Goal: Task Accomplishment & Management: Manage account settings

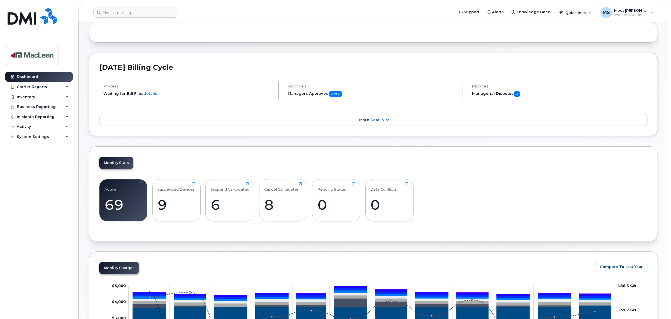
scroll to position [105, 0]
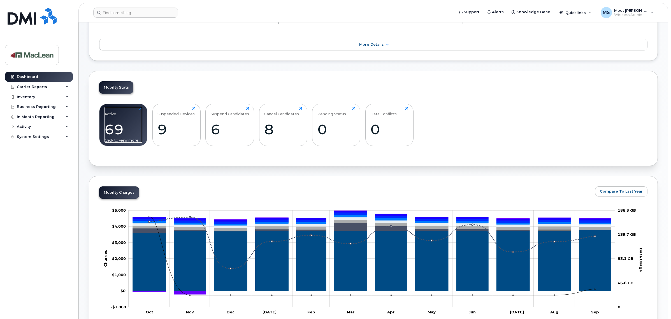
click at [129, 120] on div "Active 69 Click to view more" at bounding box center [124, 125] width 38 height 36
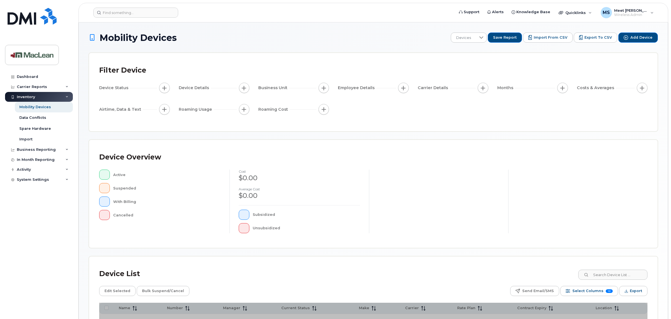
scroll to position [66, 0]
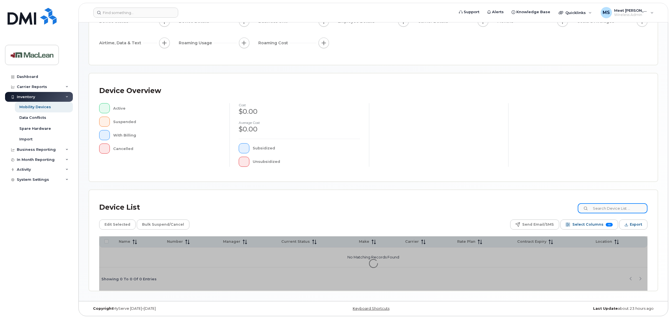
click at [603, 206] on input at bounding box center [613, 208] width 70 height 10
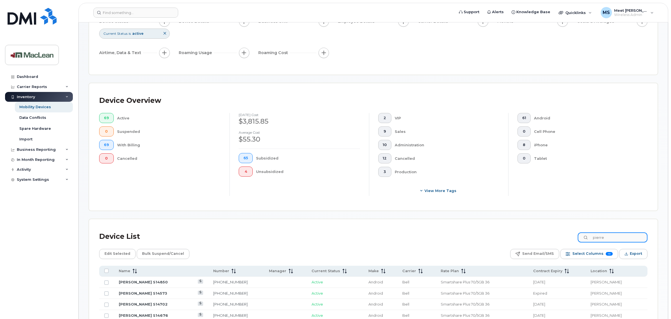
type input "pierre"
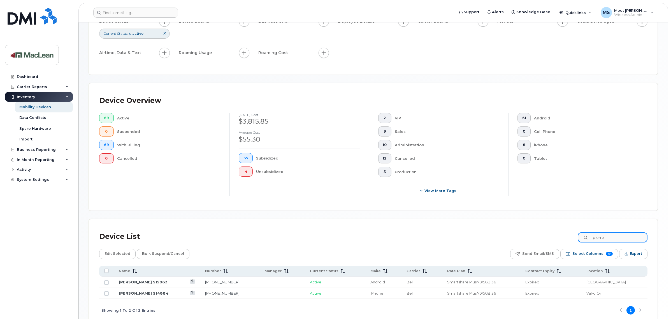
scroll to position [98, 0]
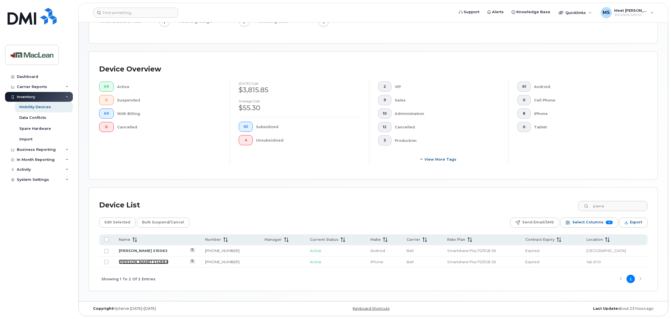
click at [147, 261] on link "[PERSON_NAME] S14884" at bounding box center [144, 261] width 50 height 4
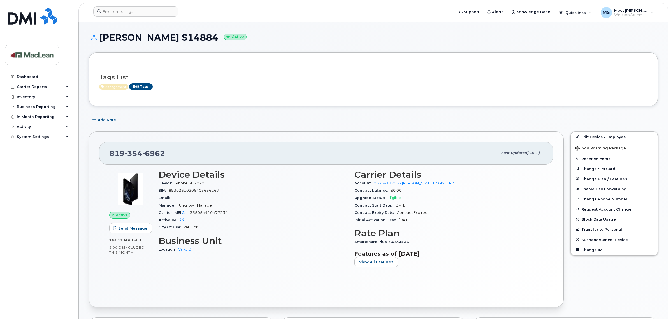
drag, startPoint x: 345, startPoint y: 166, endPoint x: 228, endPoint y: 119, distance: 126.4
click at [227, 119] on div "Add Note" at bounding box center [373, 120] width 569 height 10
click at [586, 136] on link "Edit Device / Employee" at bounding box center [614, 137] width 87 height 10
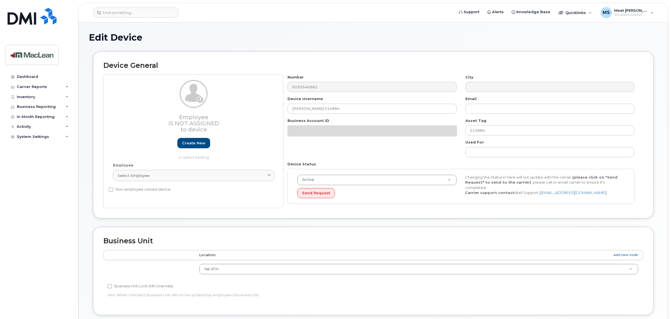
select select "1523540"
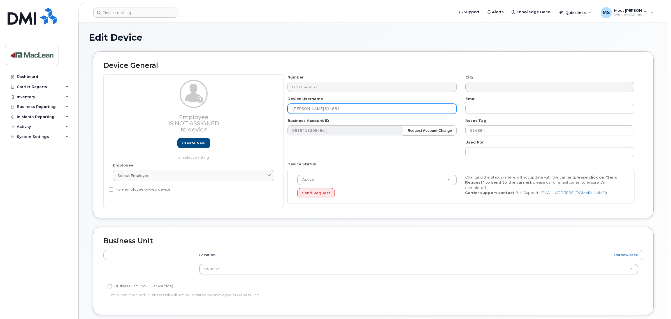
drag, startPoint x: 348, startPoint y: 106, endPoint x: 201, endPoint y: 91, distance: 148.5
click at [201, 91] on div "Employee Is not assigned to device Create new or select existing Employee Selec…" at bounding box center [373, 142] width 540 height 134
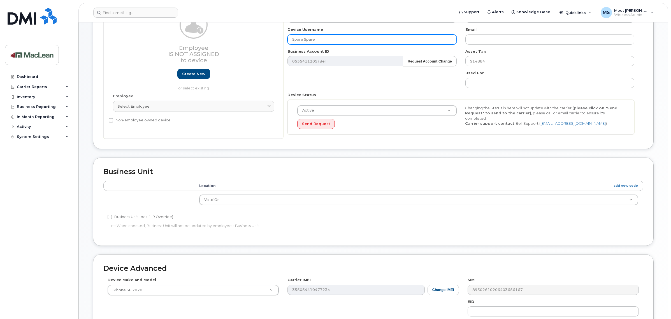
scroll to position [70, 0]
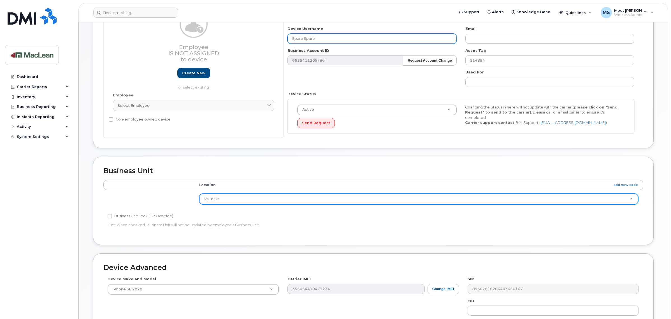
type input "Spare Spare"
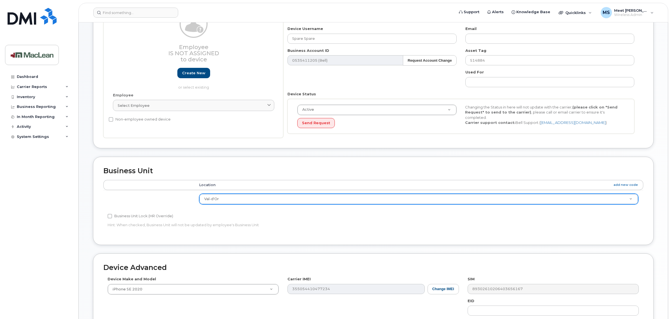
click at [250, 206] on td "Val-d'Or Barrie British Columbia Collingwood Creighton New Brunswick None Owen …" at bounding box center [418, 199] width 449 height 18
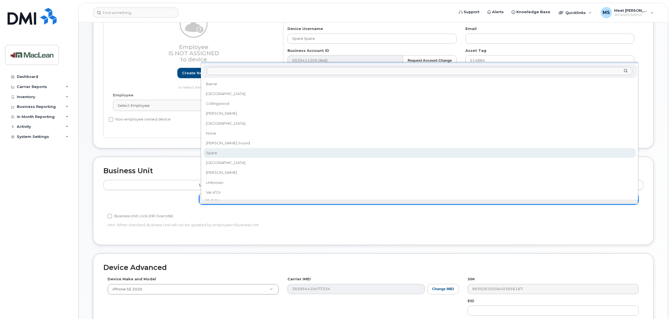
select select "1945168"
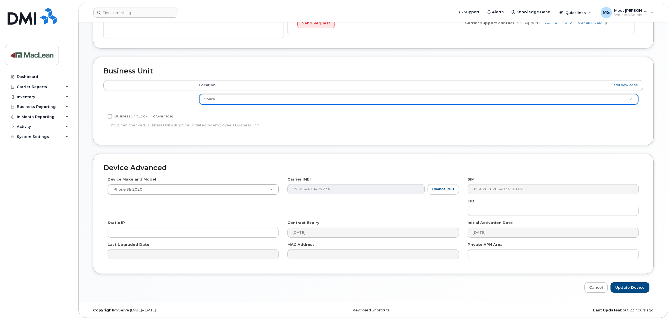
scroll to position [173, 0]
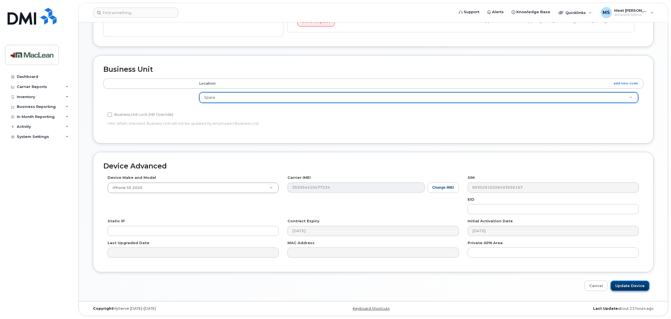
click at [632, 286] on input "Update Device" at bounding box center [630, 286] width 39 height 10
type input "Saving..."
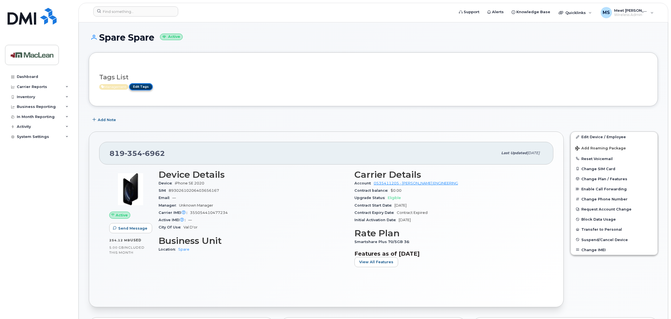
click at [142, 88] on link "Edit Tags" at bounding box center [141, 86] width 24 height 7
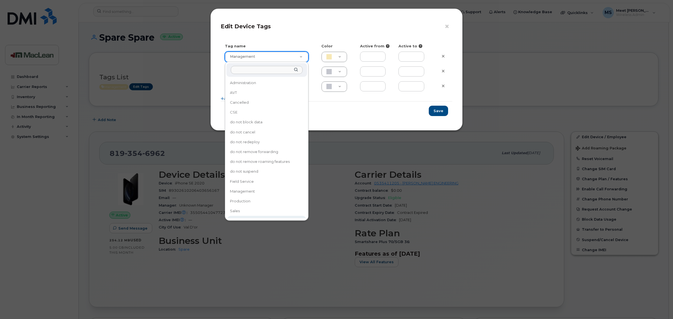
type input "Spare"
type input "F8C6C8"
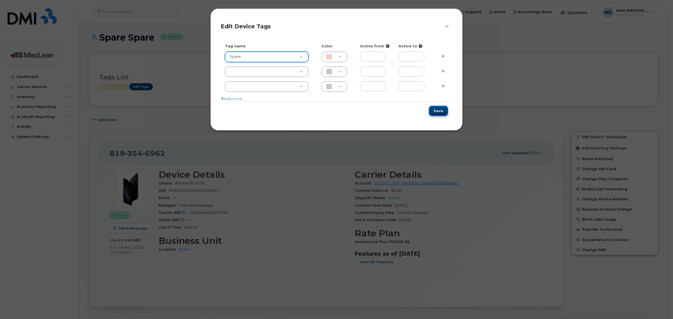
click at [440, 111] on button "Save" at bounding box center [437, 111] width 19 height 10
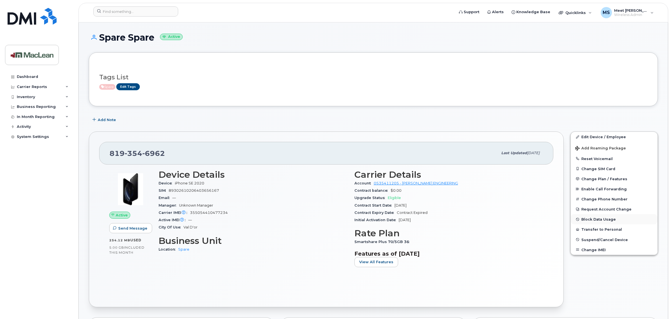
click at [596, 219] on button "Block Data Usage" at bounding box center [614, 219] width 87 height 10
select select
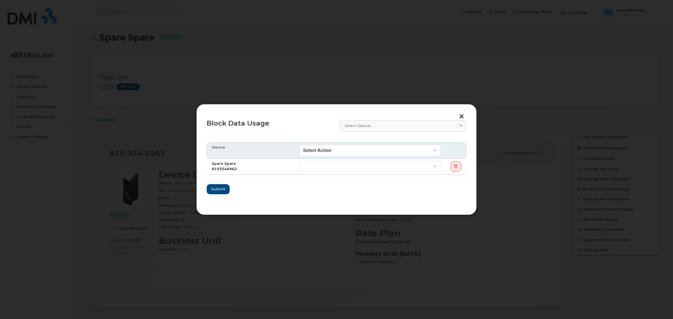
click at [460, 115] on button "button" at bounding box center [461, 117] width 8 height 6
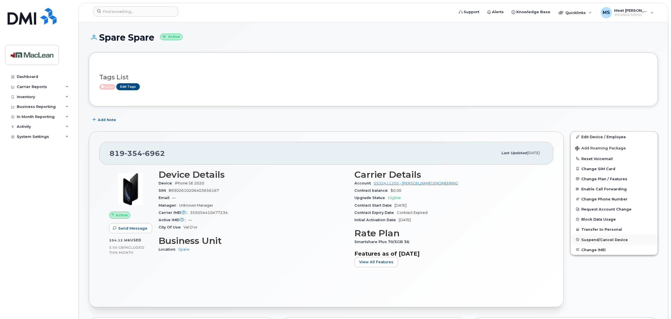
click at [595, 237] on span "Suspend/Cancel Device" at bounding box center [604, 239] width 47 height 4
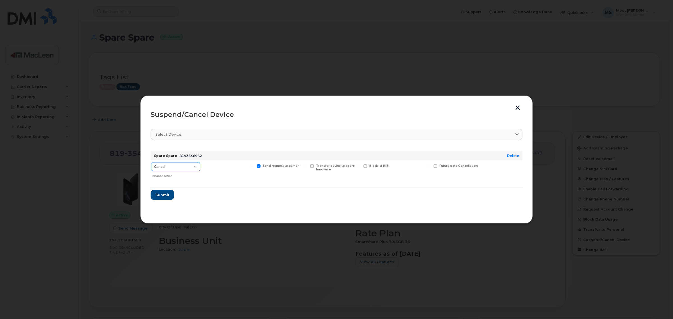
drag, startPoint x: 191, startPoint y: 163, endPoint x: 192, endPoint y: 166, distance: 3.4
click at [191, 164] on select "Cancel Suspend - Extend Suspension Suspend - Reduced Rate Suspend - Full Rate S…" at bounding box center [176, 167] width 48 height 8
select select "[object Object]"
click at [152, 163] on select "Cancel Suspend - Extend Suspension Suspend - Reduced Rate Suspend - Full Rate S…" at bounding box center [176, 167] width 48 height 8
click at [159, 192] on button "Submit" at bounding box center [161, 195] width 23 height 10
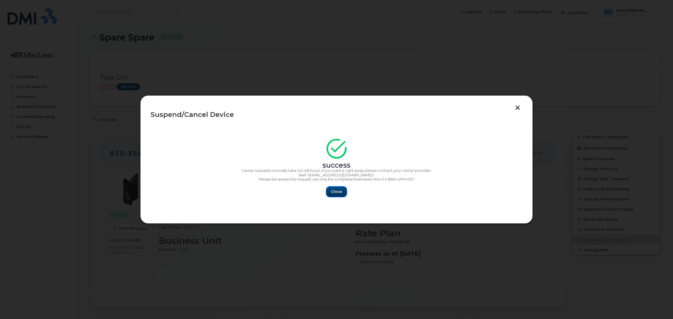
click at [338, 189] on span "Close" at bounding box center [336, 191] width 11 height 5
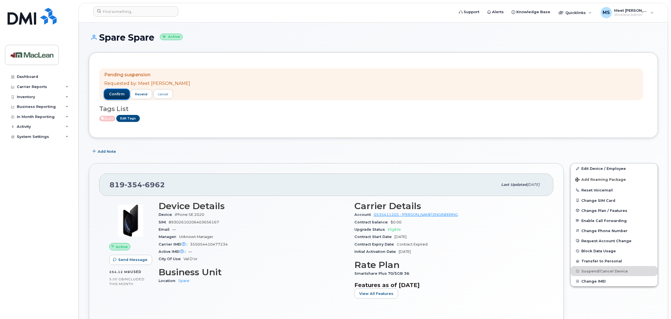
click at [114, 96] on span "confirm" at bounding box center [117, 94] width 16 height 5
